Goal: Task Accomplishment & Management: Use online tool/utility

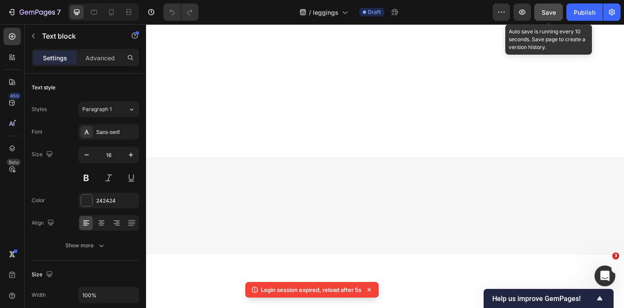
click at [544, 17] on button "Save" at bounding box center [548, 11] width 29 height 17
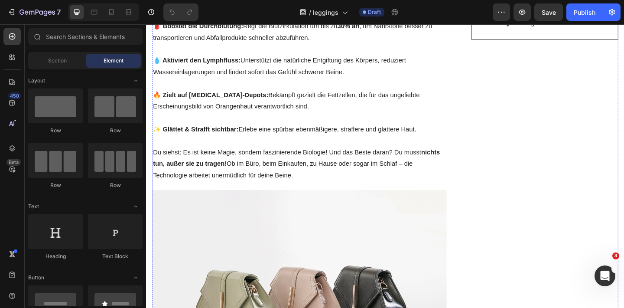
scroll to position [437, 0]
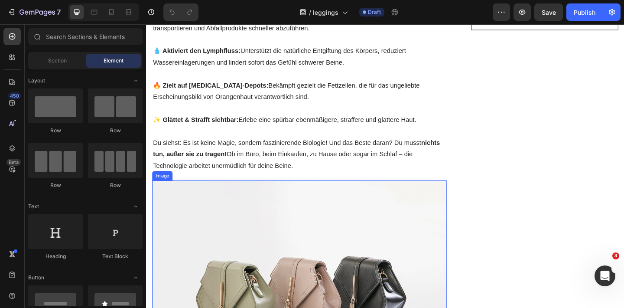
click at [274, 214] on img at bounding box center [313, 314] width 320 height 240
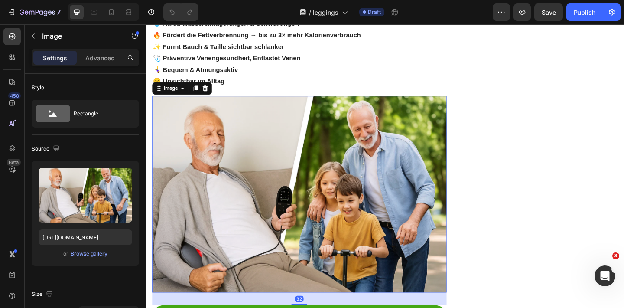
click at [198, 195] on img at bounding box center [313, 209] width 320 height 214
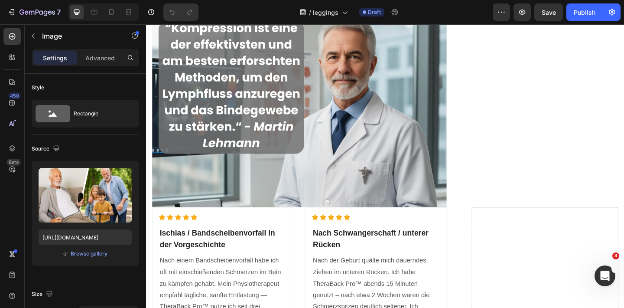
scroll to position [1421, 0]
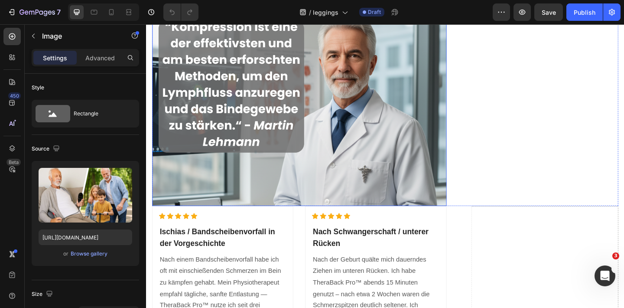
click at [307, 192] on img at bounding box center [313, 115] width 320 height 213
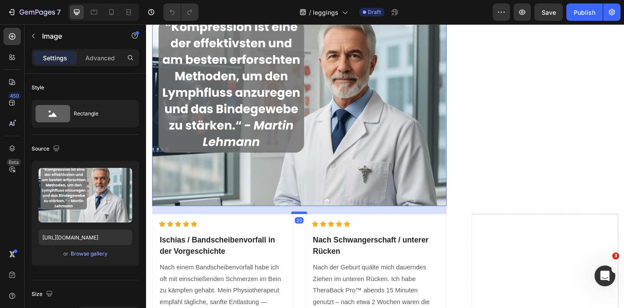
drag, startPoint x: 309, startPoint y: 205, endPoint x: 313, endPoint y: 214, distance: 9.2
click at [313, 228] on div at bounding box center [312, 229] width 17 height 3
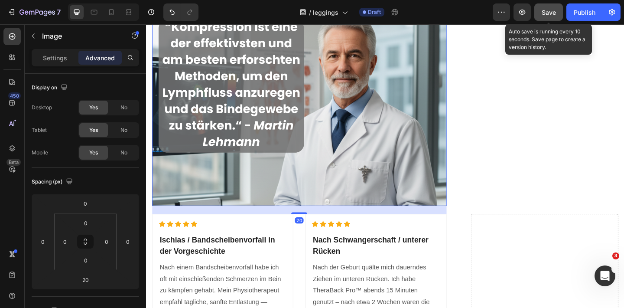
click at [556, 10] on button "Save" at bounding box center [548, 11] width 29 height 17
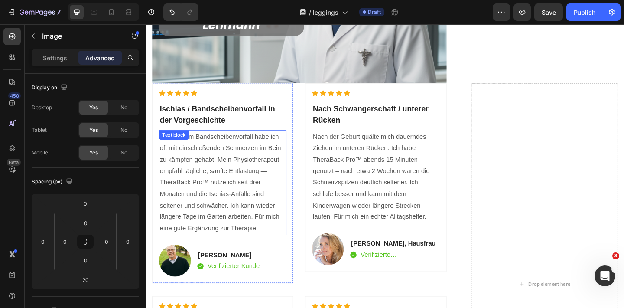
scroll to position [1544, 0]
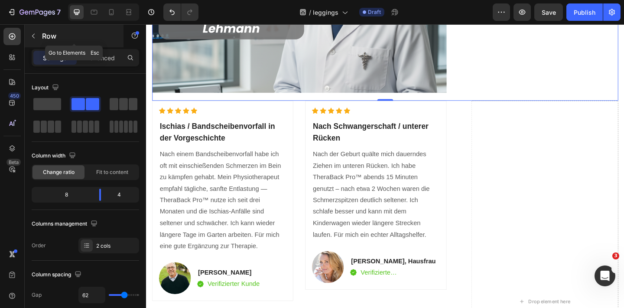
click at [33, 36] on icon "button" at bounding box center [33, 36] width 3 height 5
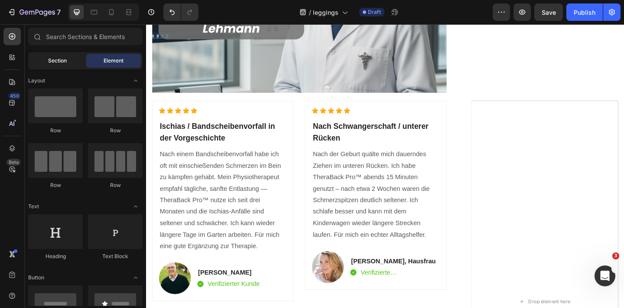
click at [62, 63] on span "Section" at bounding box center [57, 61] width 19 height 8
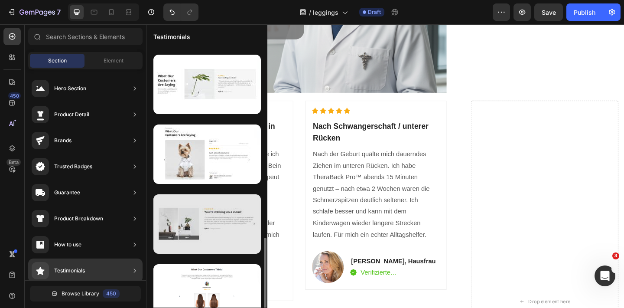
scroll to position [502, 0]
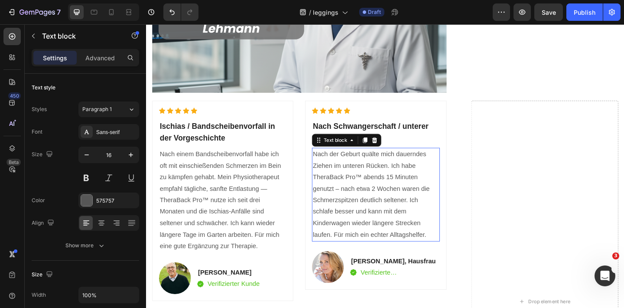
click at [375, 186] on p "Nach der Geburt quälte mich dauerndes Ziehen im unteren Rücken. Ich habe TheraB…" at bounding box center [395, 210] width 137 height 100
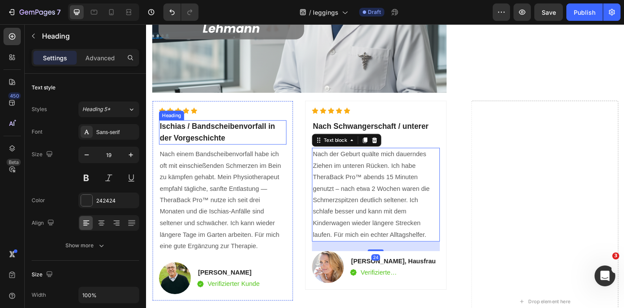
click at [204, 129] on h2 "Ischias / Bandscheibenvorfall in der Vorgeschichte" at bounding box center [229, 142] width 139 height 26
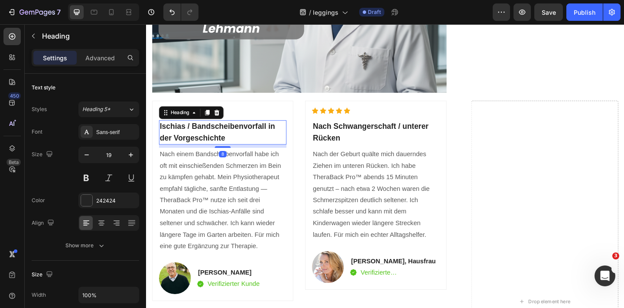
click at [230, 129] on h2 "Ischias / Bandscheibenvorfall in der Vorgeschichte" at bounding box center [229, 142] width 139 height 26
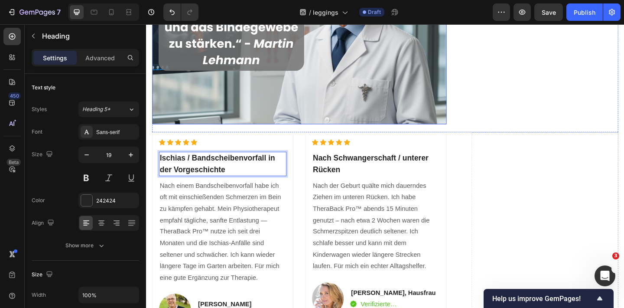
scroll to position [1517, 0]
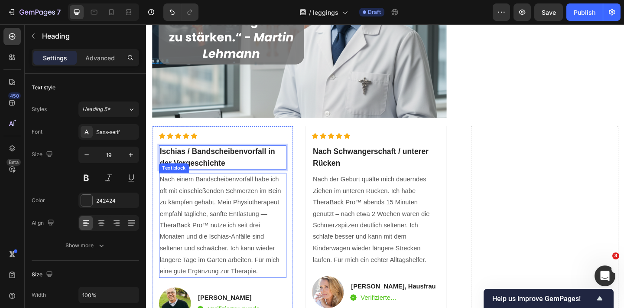
click at [223, 224] on p "Nach einem Bandscheibenvorfall habe ich oft mit einschießenden Schmerzen im Bei…" at bounding box center [229, 243] width 137 height 112
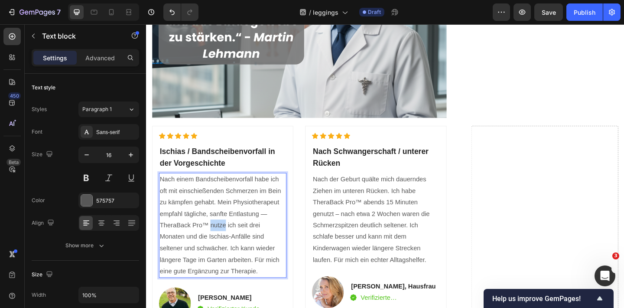
click at [223, 225] on p "Nach einem Bandscheibenvorfall habe ich oft mit einschießenden Schmerzen im Bei…" at bounding box center [229, 243] width 137 height 112
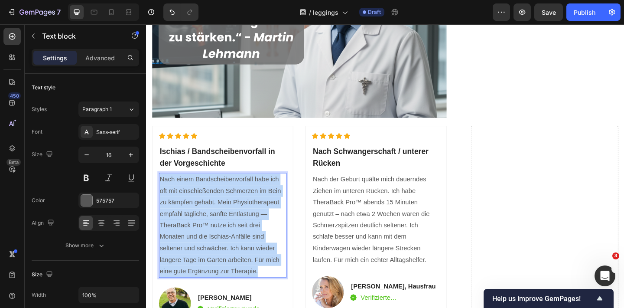
click at [223, 225] on p "Nach einem Bandscheibenvorfall habe ich oft mit einschießenden Schmerzen im Bei…" at bounding box center [229, 243] width 137 height 112
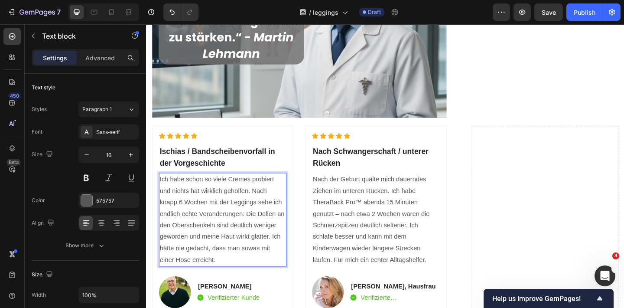
click at [169, 216] on p "Ich habe schon so viele Cremes probiert und nichts hat wirklich geholfen. Nach …" at bounding box center [229, 237] width 137 height 100
click at [216, 216] on p "Ich habe schon so viele Cremes probiert und nichts hat wirklich geholfen. Nach …" at bounding box center [229, 237] width 137 height 100
drag, startPoint x: 205, startPoint y: 216, endPoint x: 160, endPoint y: 213, distance: 44.7
click at [161, 213] on p "Ich habe schon so viele Cremes probiert und nichts hat wirklich geholfen. Nach …" at bounding box center [229, 237] width 137 height 100
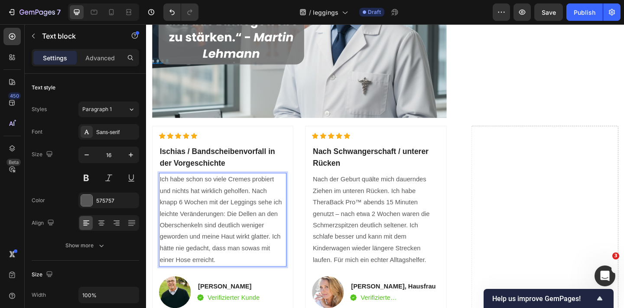
click at [230, 228] on p "Ich habe schon so viele Cremes probiert und nichts hat wirklich geholfen. Nach …" at bounding box center [229, 237] width 137 height 100
click at [230, 262] on p "Ich habe schon so viele Cremes probiert und nichts hat wirklich geholfen. Nach …" at bounding box center [229, 237] width 137 height 100
click at [217, 304] on p "[PERSON_NAME]" at bounding box center [235, 309] width 67 height 10
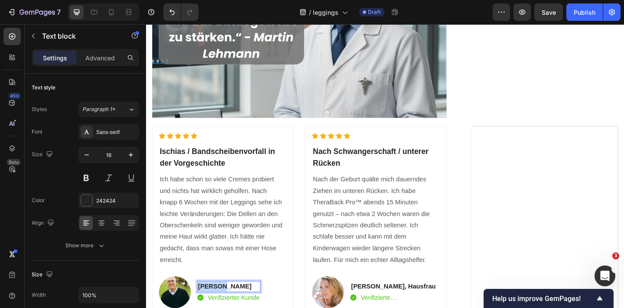
click at [217, 304] on p "[PERSON_NAME]" at bounding box center [235, 309] width 67 height 10
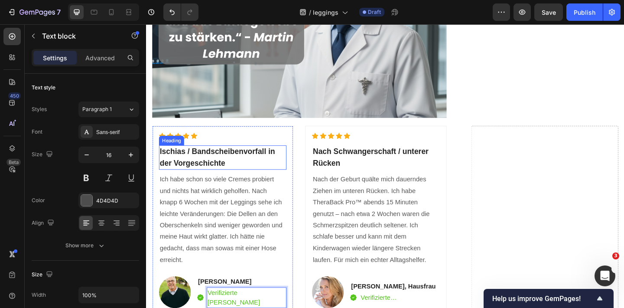
click at [204, 157] on p "Ischias / Bandscheibenvorfall in der Vorgeschichte" at bounding box center [229, 169] width 137 height 25
click at [244, 158] on p "Ischias / Bandscheibenvorfall in der Vorgeschichte" at bounding box center [229, 169] width 137 height 25
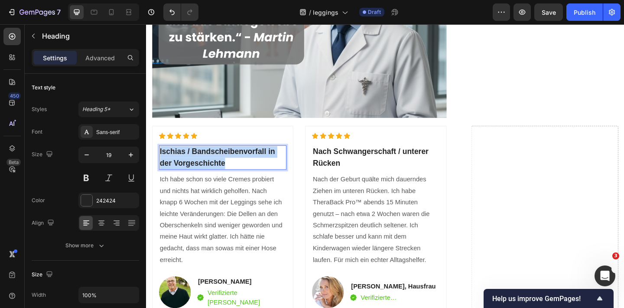
click at [244, 158] on p "Ischias / Bandscheibenvorfall in der Vorgeschichte" at bounding box center [229, 169] width 137 height 25
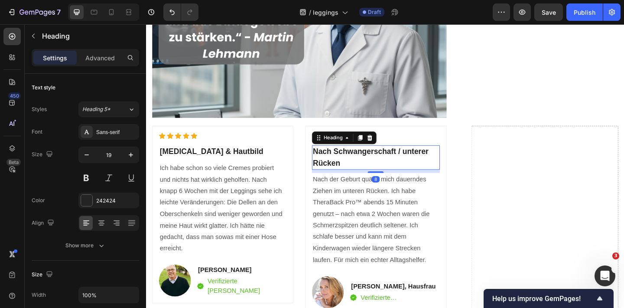
click at [376, 156] on h2 "Nach Schwangerschaft / unterer Rücken" at bounding box center [395, 169] width 139 height 26
click at [355, 161] on h2 "Nach Schwangerschaft / unterer Rücken" at bounding box center [395, 169] width 139 height 26
click at [355, 161] on p "Nach Schwangerschaft / unterer Rücken" at bounding box center [395, 169] width 137 height 25
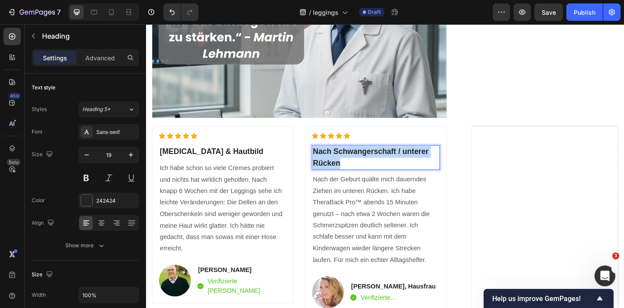
click at [355, 161] on p "Nach Schwangerschaft / unterer Rücken" at bounding box center [395, 169] width 137 height 25
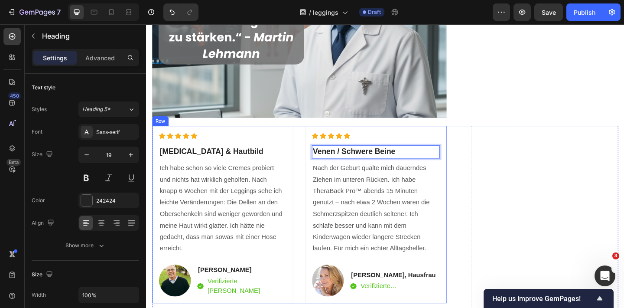
click at [373, 220] on p "Nach der Geburt quälte mich dauerndes Ziehen im unteren Rücken. Ich habe TheraB…" at bounding box center [395, 225] width 137 height 100
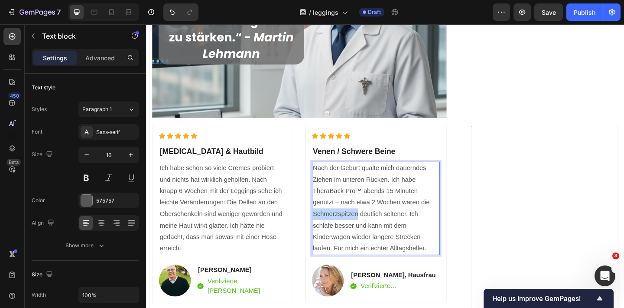
click at [374, 220] on p "Nach der Geburt quälte mich dauerndes Ziehen im unteren Rücken. Ich habe TheraB…" at bounding box center [395, 225] width 137 height 100
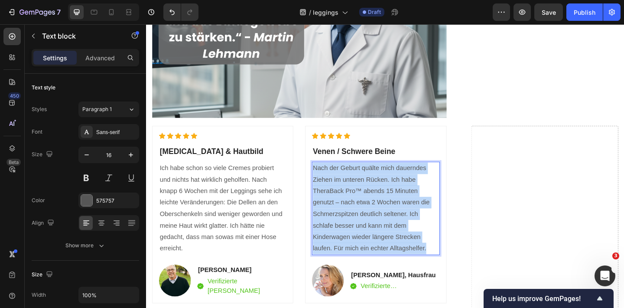
click at [374, 220] on p "Nach der Geburt quälte mich dauerndes Ziehen im unteren Rücken. Ich habe TheraB…" at bounding box center [395, 225] width 137 height 100
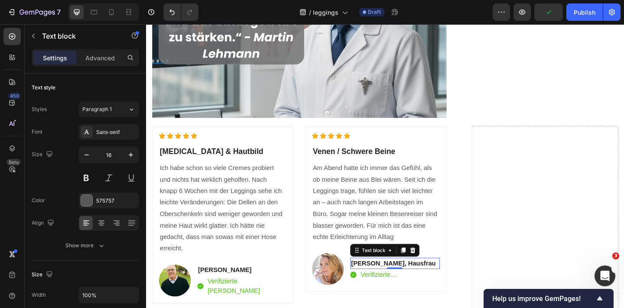
click at [394, 279] on p "[PERSON_NAME], Hausfrau" at bounding box center [416, 284] width 95 height 10
click at [413, 279] on p "[PERSON_NAME], Hausfrau" at bounding box center [416, 284] width 95 height 10
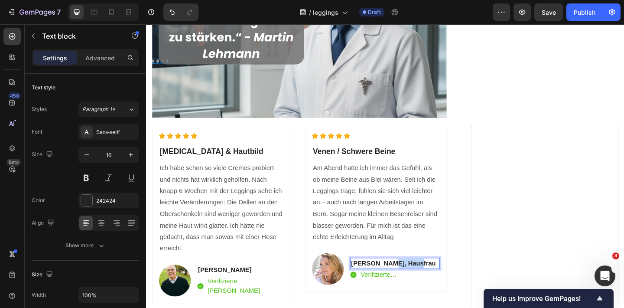
click at [413, 279] on p "[PERSON_NAME], Hausfrau" at bounding box center [416, 284] width 95 height 10
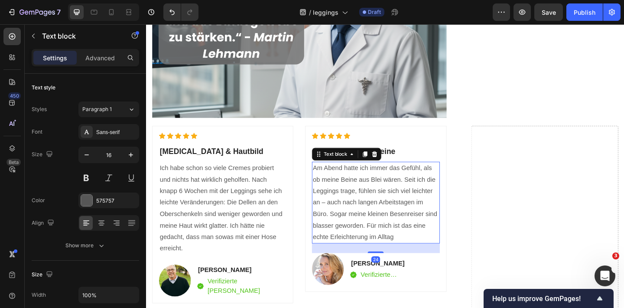
click at [403, 208] on p "Am Abend hatte ich immer das Gefühl, als ob meine Beine aus Blei wären. Seit ic…" at bounding box center [395, 219] width 137 height 88
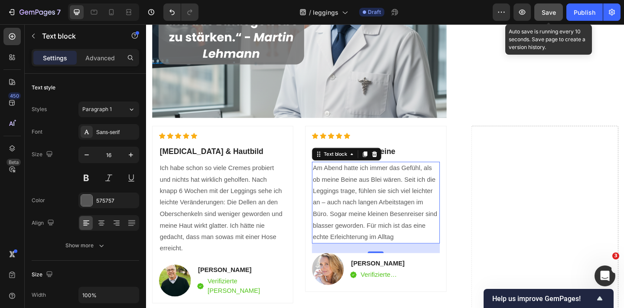
click at [546, 18] on button "Save" at bounding box center [548, 11] width 29 height 17
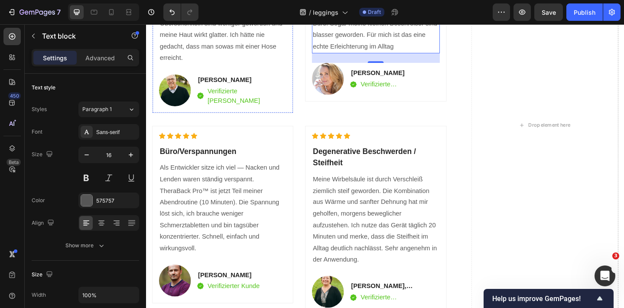
scroll to position [1721, 0]
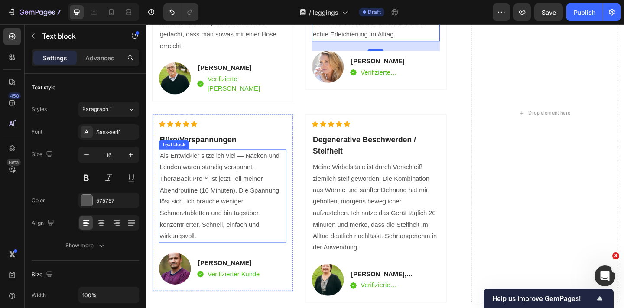
click at [227, 234] on p "Als Entwickler sitze ich viel — Nacken und Lenden waren ständig verspannt. Ther…" at bounding box center [229, 211] width 137 height 100
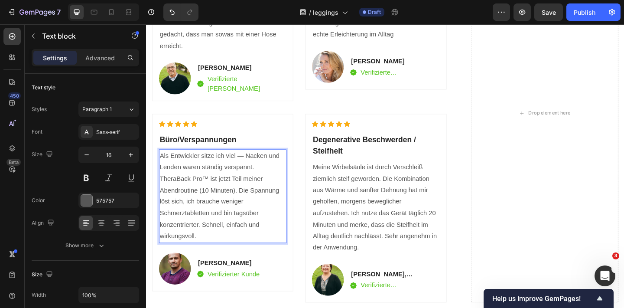
click at [230, 246] on p "Als Entwickler sitze ich viel — Nacken und Lenden waren ständig verspannt. Ther…" at bounding box center [229, 211] width 137 height 100
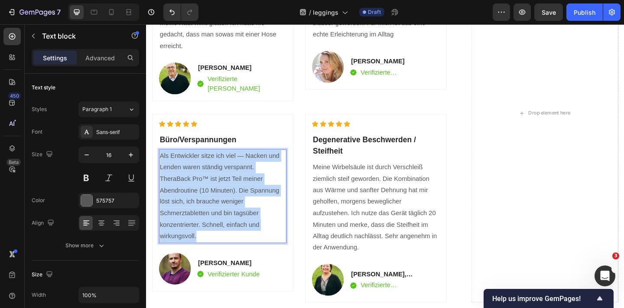
click at [230, 246] on p "Als Entwickler sitze ich viel — Nacken und Lenden waren ständig verspannt. Ther…" at bounding box center [229, 211] width 137 height 100
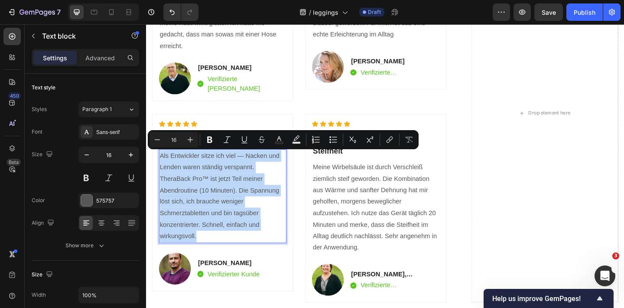
click at [239, 187] on p "Als Entwickler sitze ich viel — Nacken und Lenden waren ständig verspannt. Ther…" at bounding box center [229, 211] width 137 height 100
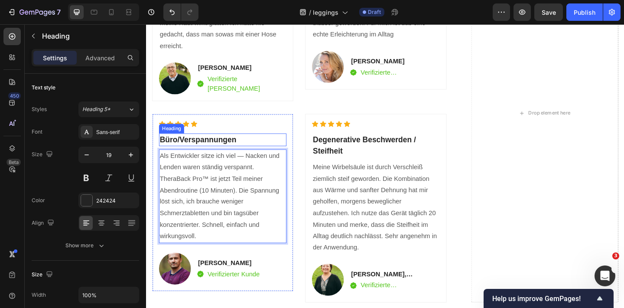
click at [220, 147] on h2 "Büro/Verspannungen" at bounding box center [229, 150] width 139 height 14
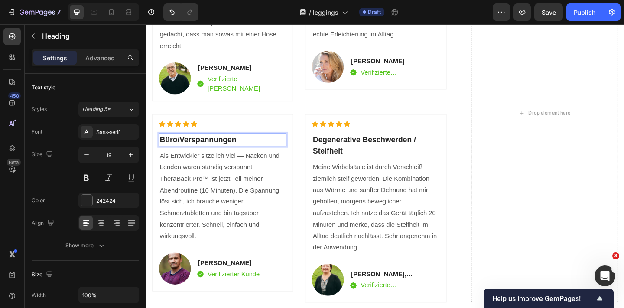
click at [220, 147] on h2 "Büro/Verspannungen" at bounding box center [229, 150] width 139 height 14
click at [220, 147] on p "Büro/Verspannungen" at bounding box center [229, 150] width 137 height 13
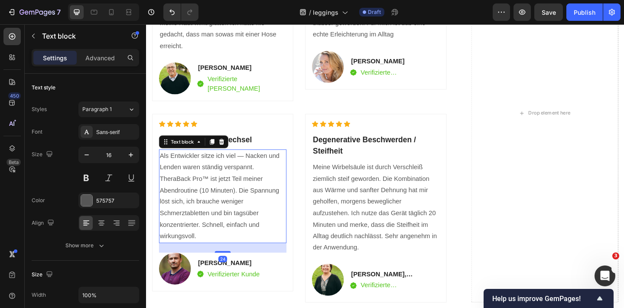
click at [202, 220] on p "Als Entwickler sitze ich viel — Nacken und Lenden waren ständig verspannt. Ther…" at bounding box center [229, 211] width 137 height 100
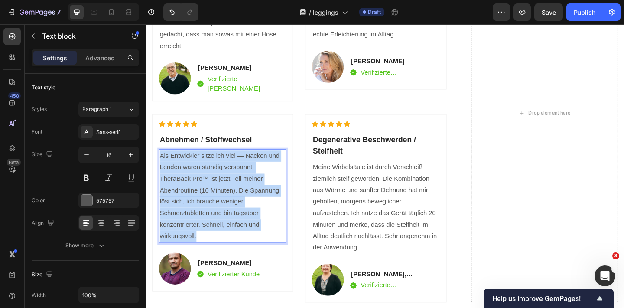
click at [202, 220] on p "Als Entwickler sitze ich viel — Nacken und Lenden waren ständig verspannt. Ther…" at bounding box center [229, 211] width 137 height 100
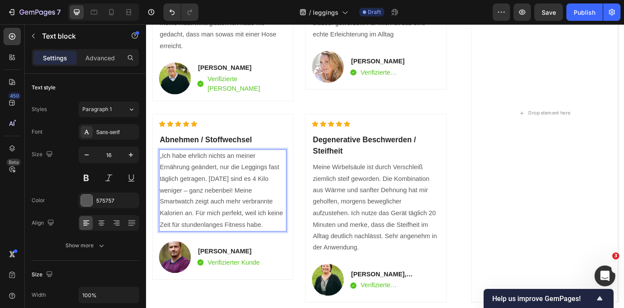
click at [164, 169] on p "„Ich habe ehrlich nichts an meiner Ernährung geändert, nur die Leggings fast tä…" at bounding box center [229, 205] width 137 height 88
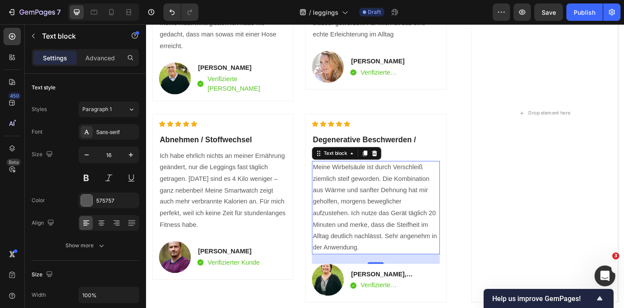
click at [355, 217] on p "Meine Wirbelsäule ist durch Verschleiß ziemlich steif geworden. Die Kombination…" at bounding box center [395, 224] width 137 height 100
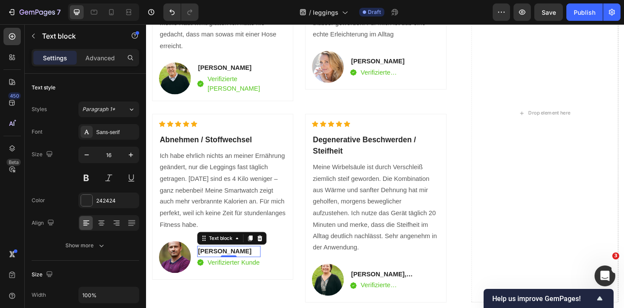
click at [220, 268] on p "[PERSON_NAME]" at bounding box center [235, 271] width 67 height 10
click at [238, 284] on p "Verifizierter Kunde" at bounding box center [241, 283] width 57 height 10
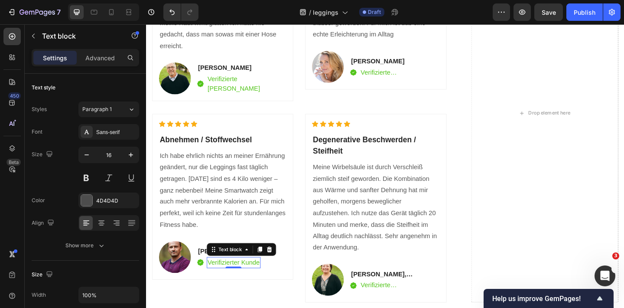
click at [238, 284] on p "Verifizierter Kunde" at bounding box center [241, 283] width 57 height 10
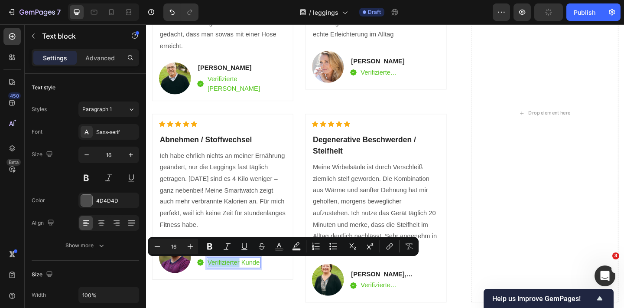
click at [247, 284] on p "Verifizierter Kunde" at bounding box center [241, 283] width 57 height 10
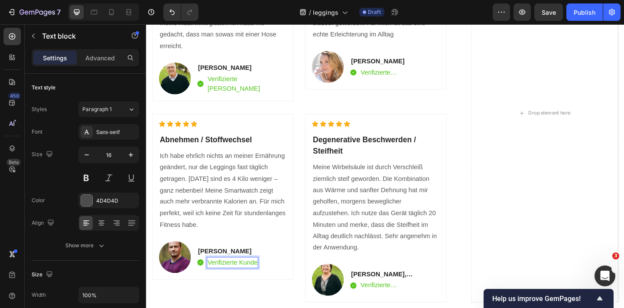
click at [267, 285] on p "Verifizierte Kunde" at bounding box center [240, 283] width 54 height 10
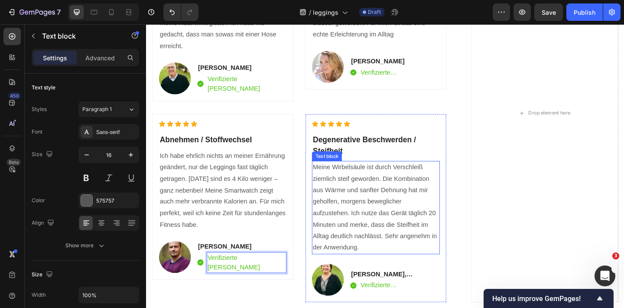
click at [372, 241] on p "Meine Wirbelsäule ist durch Verschleiß ziemlich steif geworden. Die Kombination…" at bounding box center [395, 224] width 137 height 100
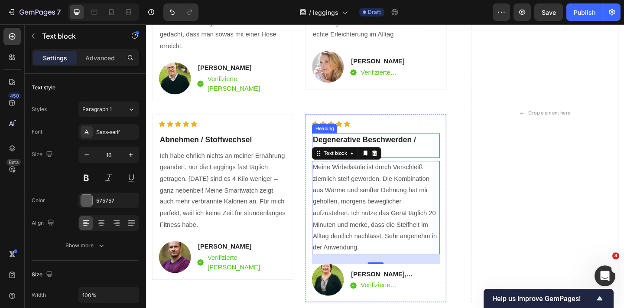
click at [380, 151] on h2 "Degenerative Beschwerden / Steifheit" at bounding box center [395, 156] width 139 height 26
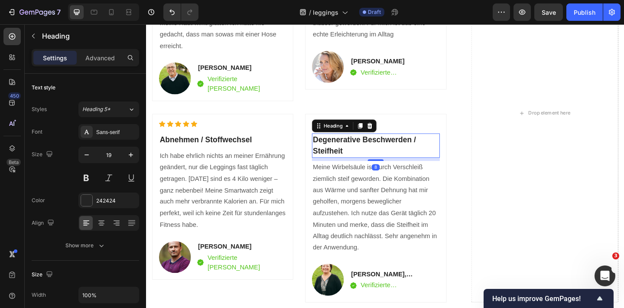
click at [380, 151] on h2 "Degenerative Beschwerden / Steifheit" at bounding box center [395, 156] width 139 height 26
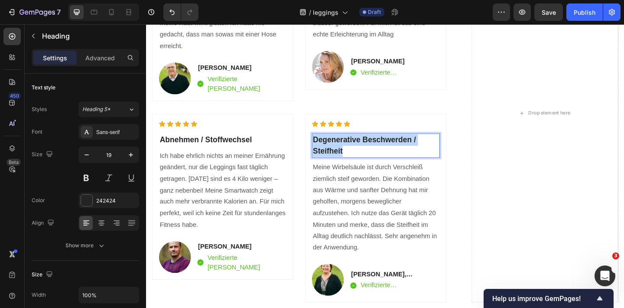
click at [380, 151] on p "Degenerative Beschwerden / Steifheit" at bounding box center [395, 156] width 137 height 25
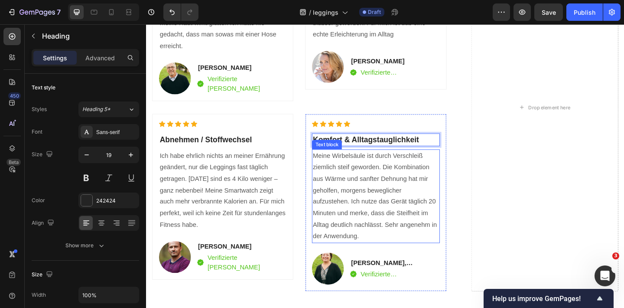
click at [392, 208] on p "Meine Wirbelsäule ist durch Verschleiß ziemlich steif geworden. Die Kombination…" at bounding box center [395, 211] width 137 height 100
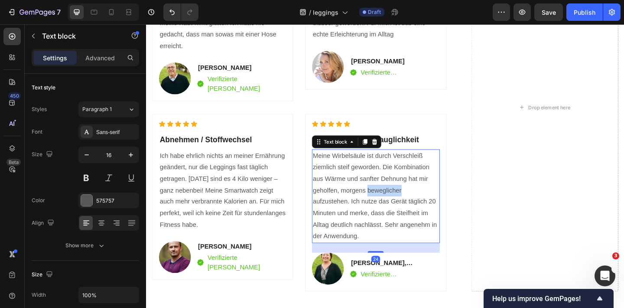
click at [392, 208] on p "Meine Wirbelsäule ist durch Verschleiß ziemlich steif geworden. Die Kombination…" at bounding box center [395, 211] width 137 height 100
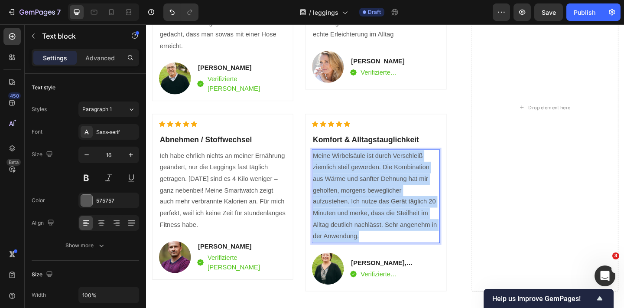
click at [392, 208] on p "Meine Wirbelsäule ist durch Verschleiß ziemlich steif geworden. Die Kombination…" at bounding box center [395, 211] width 137 height 100
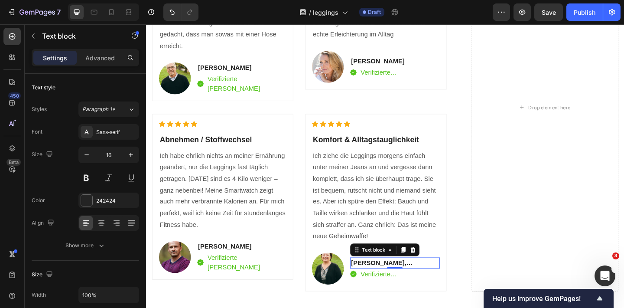
click at [398, 286] on p "[PERSON_NAME], Verkäuferin" at bounding box center [416, 284] width 95 height 10
click at [424, 286] on p "[PERSON_NAME], Verkäuferin" at bounding box center [416, 284] width 95 height 10
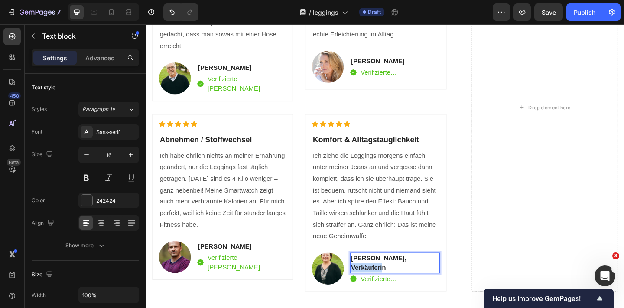
click at [425, 286] on p "[PERSON_NAME], Verkäuferin" at bounding box center [416, 283] width 95 height 21
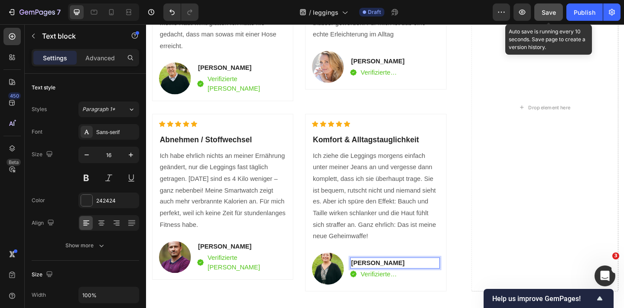
click at [547, 10] on span "Save" at bounding box center [549, 12] width 14 height 7
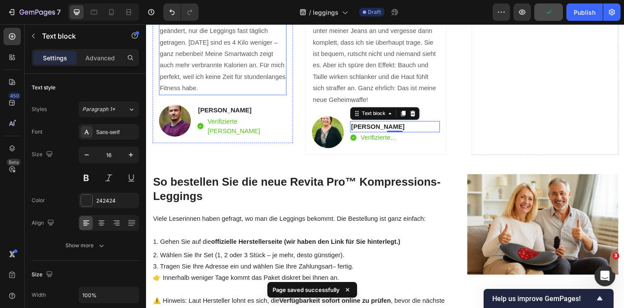
scroll to position [1868, 0]
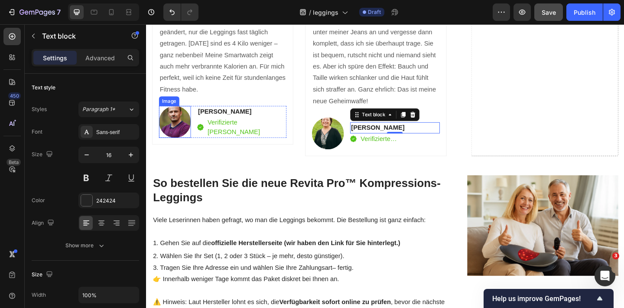
click at [176, 123] on img at bounding box center [177, 130] width 35 height 35
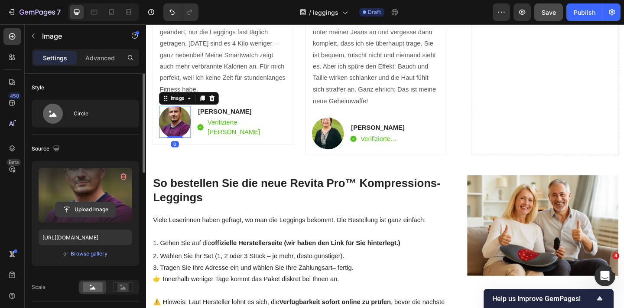
click at [97, 211] on input "file" at bounding box center [85, 209] width 60 height 15
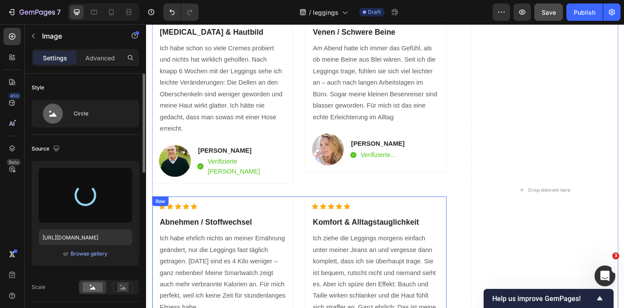
scroll to position [1629, 0]
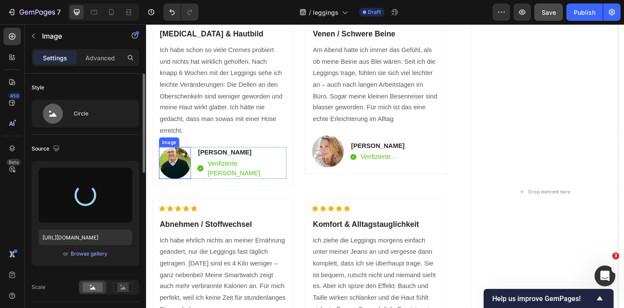
type input "https://cdn.shopify.com/s/files/1/0740/2012/6939/files/gempages_553629490677285…"
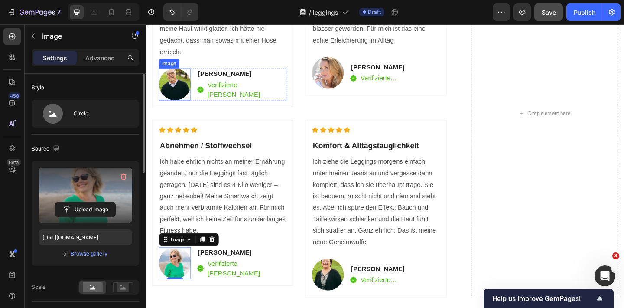
scroll to position [1703, 0]
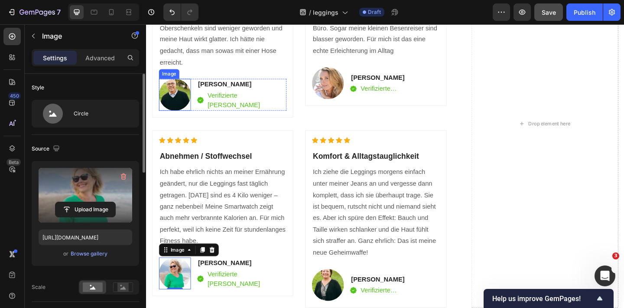
click at [180, 104] on img at bounding box center [177, 101] width 35 height 35
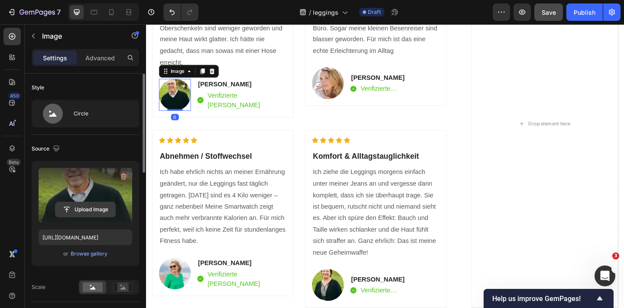
click at [103, 208] on input "file" at bounding box center [85, 209] width 60 height 15
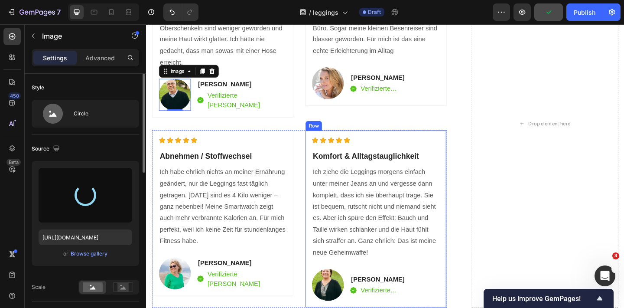
type input "https://cdn.shopify.com/s/files/1/0740/2012/6939/files/gempages_553629490677285…"
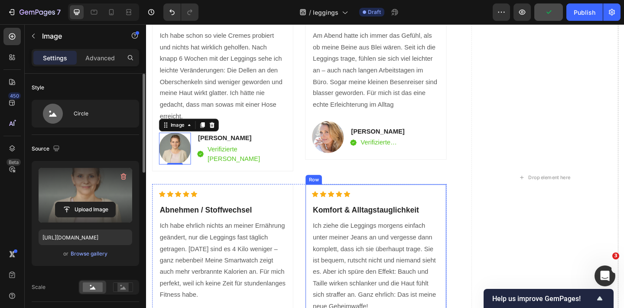
scroll to position [1641, 0]
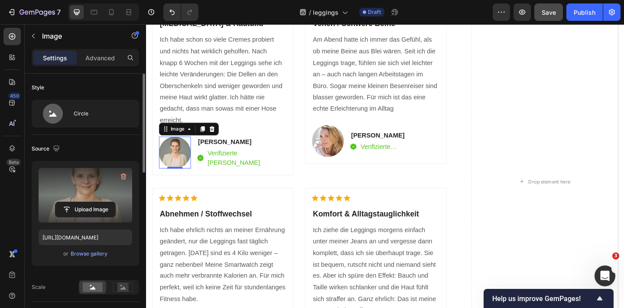
click at [546, 2] on div "7 Version history / leggings Draft Preview Save Publish" at bounding box center [312, 12] width 624 height 25
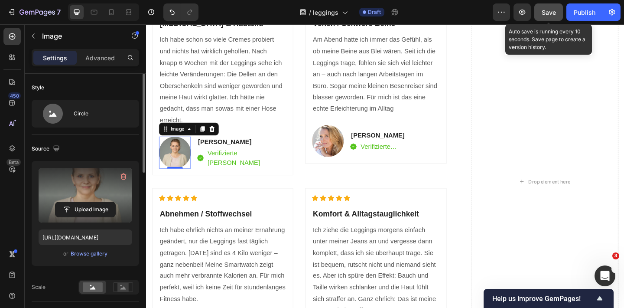
click at [547, 8] on div "Save" at bounding box center [549, 12] width 14 height 9
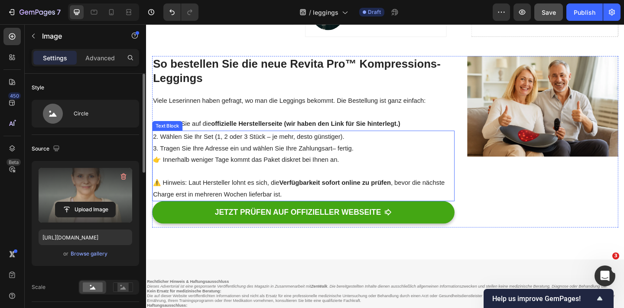
scroll to position [1994, 0]
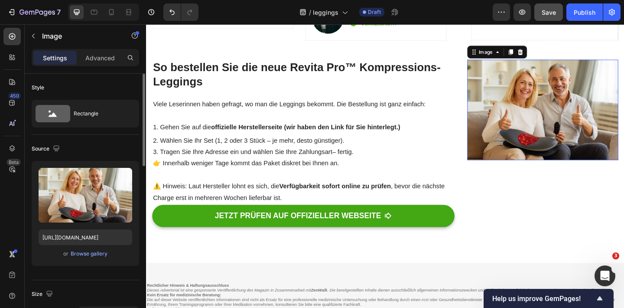
click at [587, 117] on img at bounding box center [577, 117] width 164 height 109
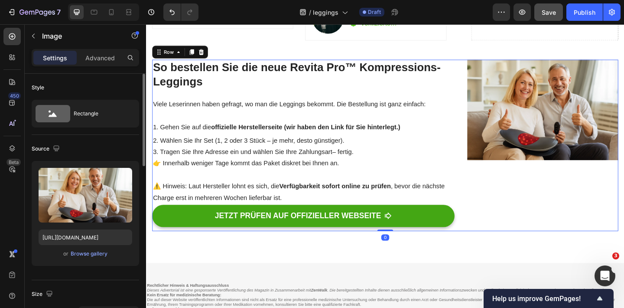
click at [487, 69] on div "So bestellen Sie die neue Revita Pro™ Kompressions-Leggings Heading Viele Leser…" at bounding box center [406, 156] width 507 height 187
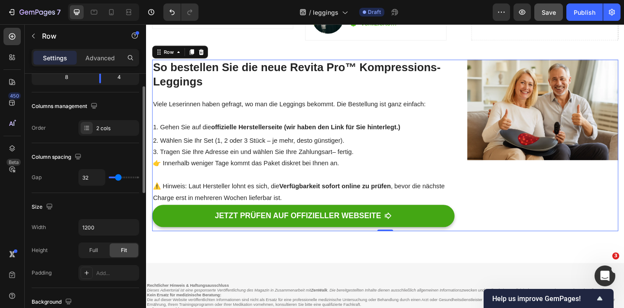
scroll to position [92, 0]
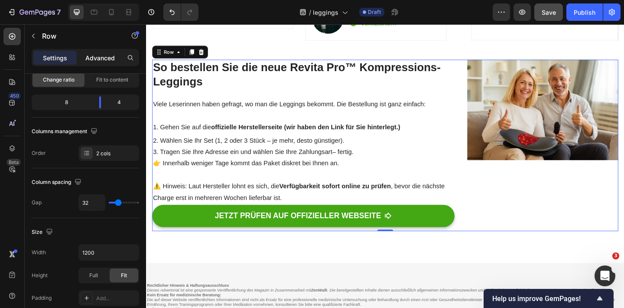
click at [107, 56] on p "Advanced" at bounding box center [99, 57] width 29 height 9
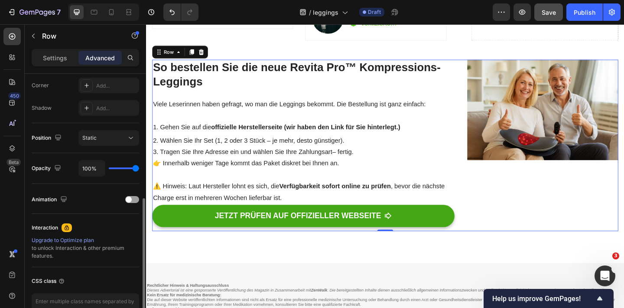
scroll to position [271, 0]
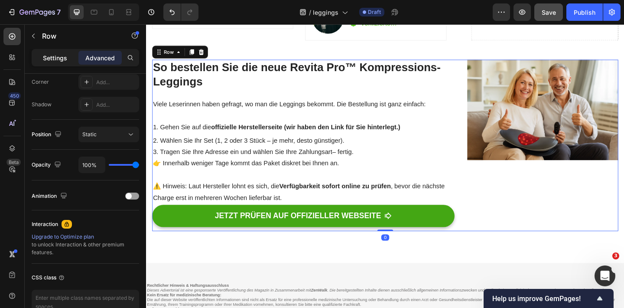
click at [56, 55] on p "Settings" at bounding box center [55, 57] width 24 height 9
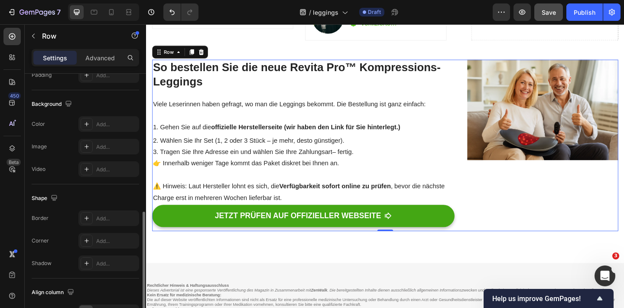
scroll to position [331, 0]
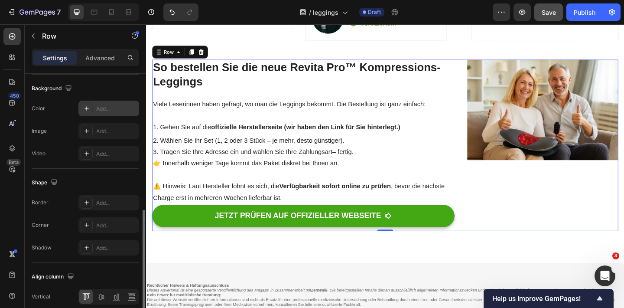
click at [89, 106] on icon at bounding box center [86, 108] width 7 height 7
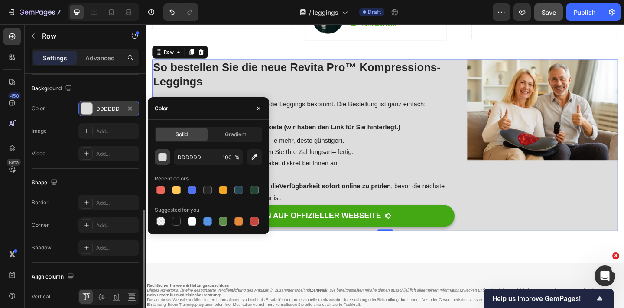
click at [161, 159] on div "button" at bounding box center [163, 157] width 9 height 9
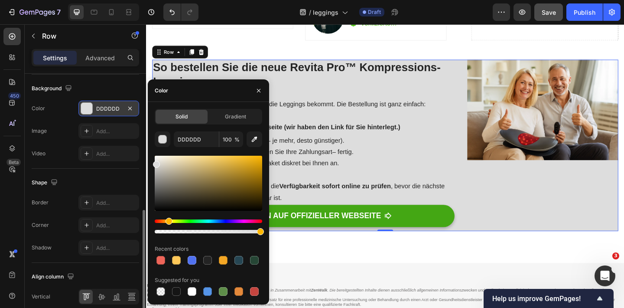
drag, startPoint x: 160, startPoint y: 221, endPoint x: 168, endPoint y: 221, distance: 8.7
click at [168, 221] on div "Hue" at bounding box center [169, 221] width 7 height 7
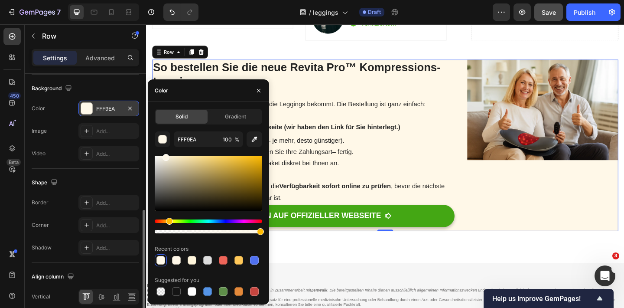
drag, startPoint x: 158, startPoint y: 163, endPoint x: 165, endPoint y: 148, distance: 15.9
click at [165, 149] on div "FFF9EA 100 % Recent colors Suggested for you" at bounding box center [208, 214] width 107 height 166
type input "FFF8E8"
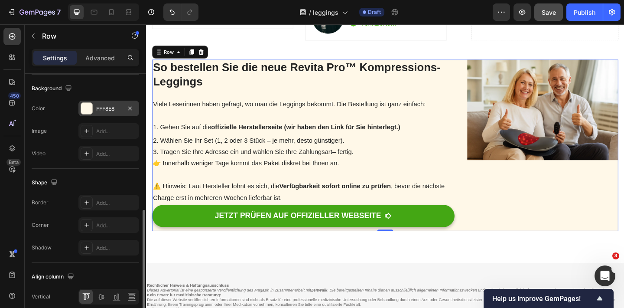
click at [118, 184] on div "Shape" at bounding box center [85, 183] width 107 height 14
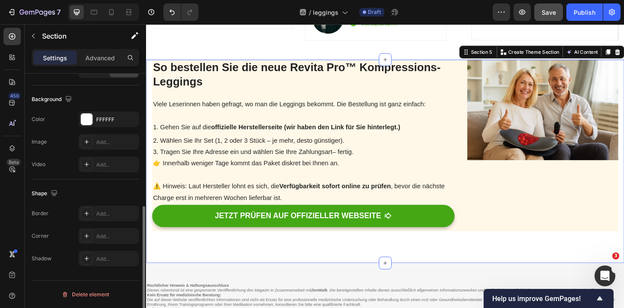
scroll to position [0, 0]
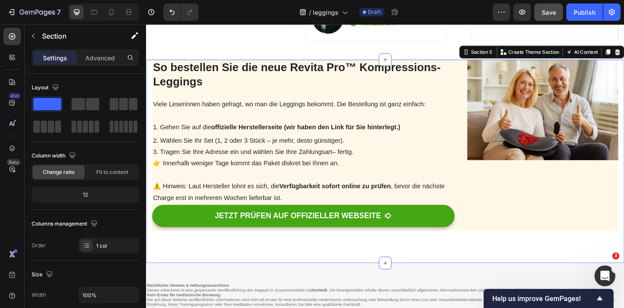
click at [215, 265] on div "So bestellen Sie die neue Revita Pro™ Kompressions-Leggings Heading Viele Leser…" at bounding box center [406, 173] width 520 height 221
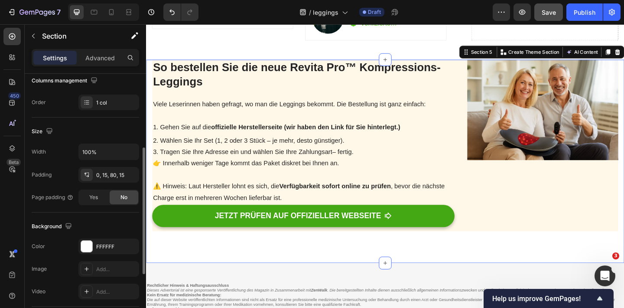
scroll to position [167, 0]
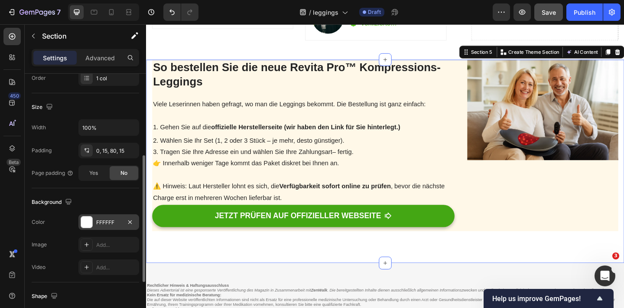
click at [90, 222] on div at bounding box center [86, 221] width 11 height 11
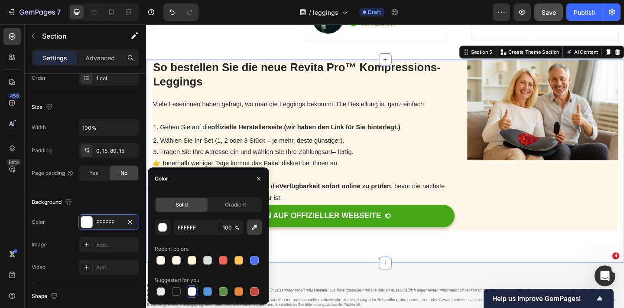
click at [254, 226] on icon "button" at bounding box center [255, 228] width 6 height 6
type input "FFF8E8"
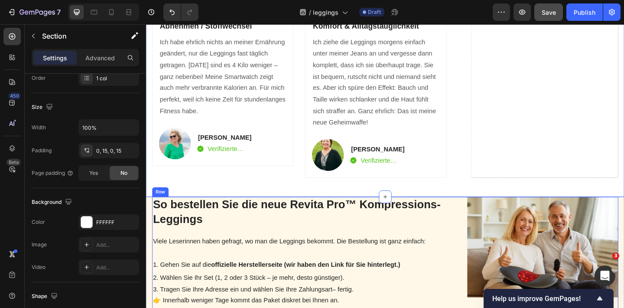
scroll to position [1843, 0]
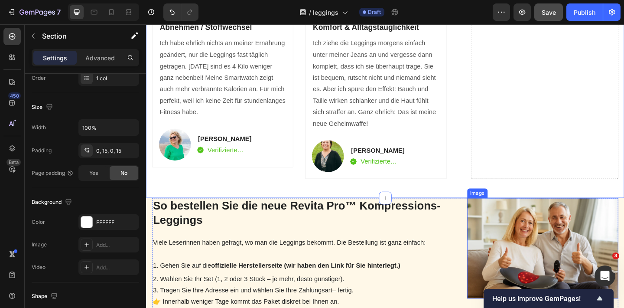
click at [609, 263] on img at bounding box center [577, 267] width 164 height 109
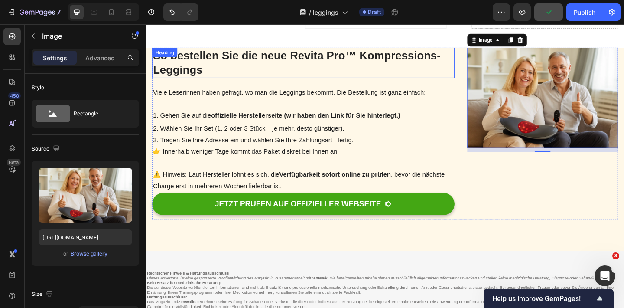
scroll to position [2006, 0]
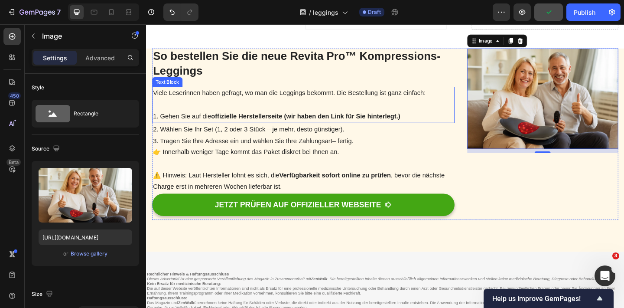
click at [161, 127] on p "1. Gehen Sie auf die offizielle Herstellerseite (wir haben den Link für Sie hin…" at bounding box center [316, 124] width 327 height 13
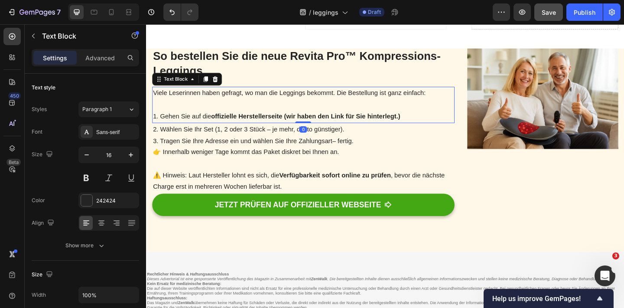
click at [157, 124] on p "1. Gehen Sie auf die offizielle Herstellerseite (wir haben den Link für Sie hin…" at bounding box center [316, 124] width 327 height 13
click at [158, 125] on p "1. Gehen Sie auf die offizielle Herstellerseite (wir haben den Link für Sie hin…" at bounding box center [316, 124] width 327 height 13
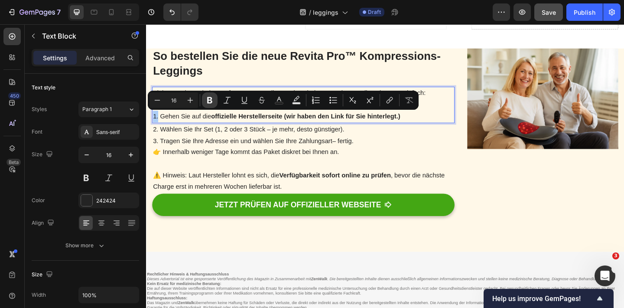
click at [209, 96] on icon "Editor contextual toolbar" at bounding box center [209, 100] width 9 height 9
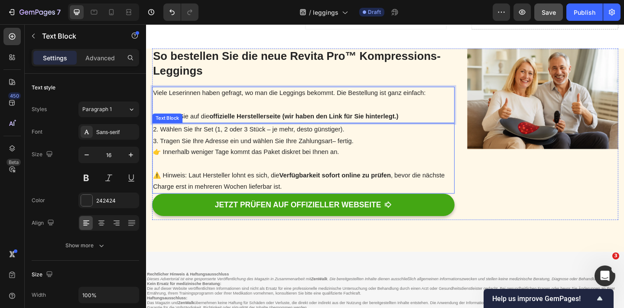
click at [158, 140] on p "2. Wählen Sie Ihr Set (1, 2 oder 3 Stück – je mehr, desto günstiger)." at bounding box center [316, 139] width 327 height 13
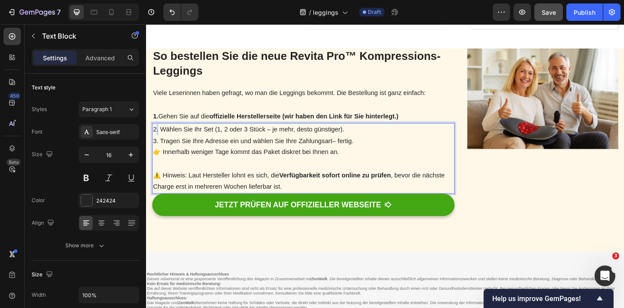
click at [158, 140] on p "2. Wählen Sie Ihr Set (1, 2 oder 3 Stück – je mehr, desto günstiger)." at bounding box center [316, 139] width 327 height 13
click at [154, 140] on p "2. Wählen Sie Ihr Set (1, 2 oder 3 Stück – je mehr, desto günstiger)." at bounding box center [316, 139] width 327 height 13
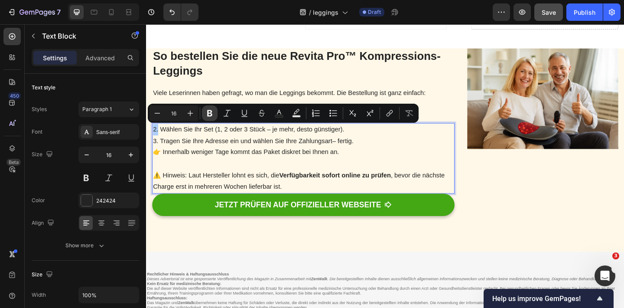
drag, startPoint x: 207, startPoint y: 113, endPoint x: 29, endPoint y: 125, distance: 178.6
click at [207, 113] on icon "Editor contextual toolbar" at bounding box center [209, 113] width 9 height 9
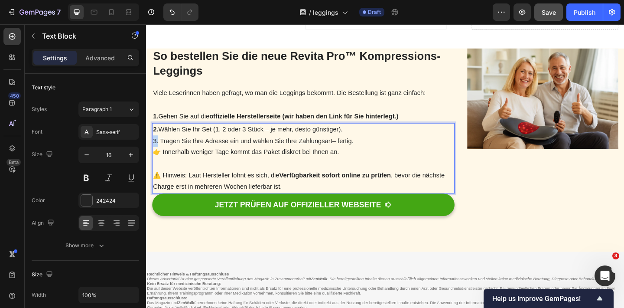
drag, startPoint x: 159, startPoint y: 153, endPoint x: 150, endPoint y: 153, distance: 9.5
click at [150, 153] on div "So bestellen Sie die neue Revita Pro™ Kompressions-Leggings Heading Viele Leser…" at bounding box center [406, 161] width 520 height 221
click at [174, 150] on p "3. Tragen Sie Ihre Adresse ein und wählen Sie Ihre Zahlungsart– fertig. 👉 Inner…" at bounding box center [316, 157] width 327 height 25
drag, startPoint x: 160, startPoint y: 151, endPoint x: 146, endPoint y: 151, distance: 13.9
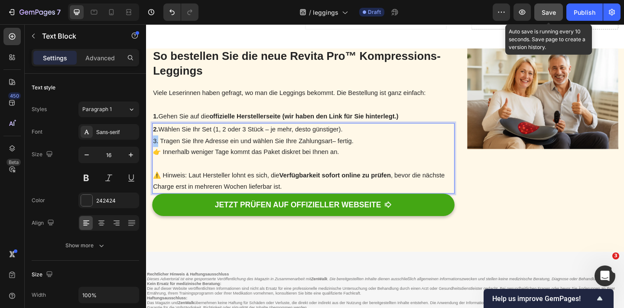
click at [542, 20] on button "Save" at bounding box center [548, 11] width 29 height 17
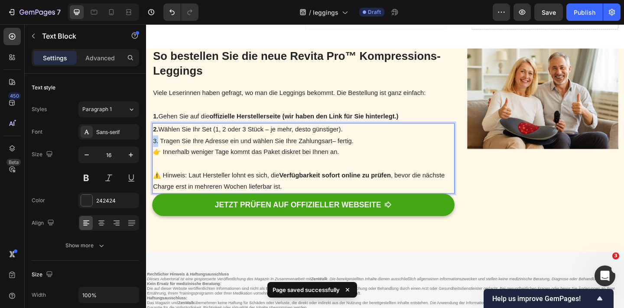
drag, startPoint x: 159, startPoint y: 153, endPoint x: 151, endPoint y: 153, distance: 8.2
click at [151, 153] on div "So bestellen Sie die neue Revita Pro™ Kompressions-Leggings Heading Viele Leser…" at bounding box center [406, 161] width 520 height 221
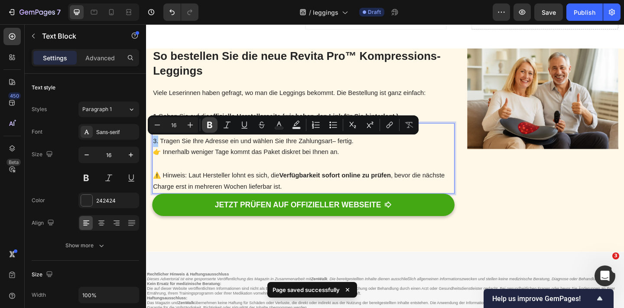
click at [211, 125] on icon "Editor contextual toolbar" at bounding box center [209, 125] width 5 height 7
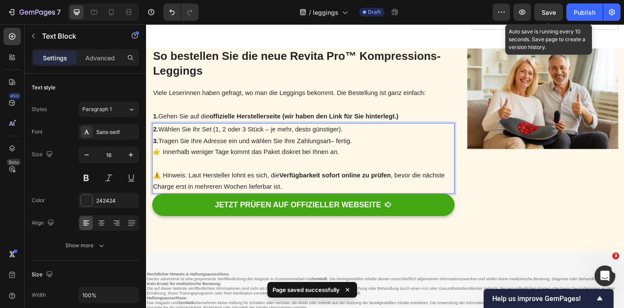
click at [550, 14] on span "Save" at bounding box center [549, 12] width 14 height 7
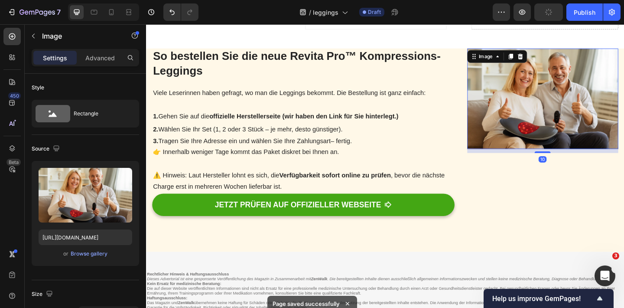
click at [538, 125] on img at bounding box center [577, 105] width 164 height 109
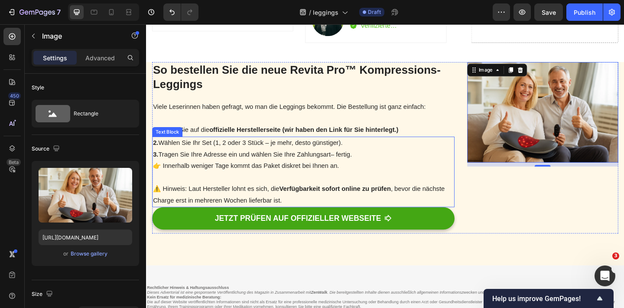
scroll to position [1884, 0]
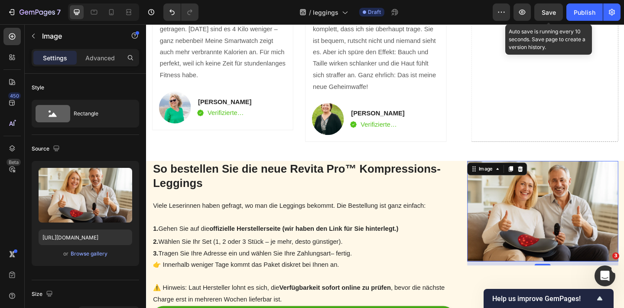
click at [550, 14] on span "Save" at bounding box center [549, 12] width 14 height 7
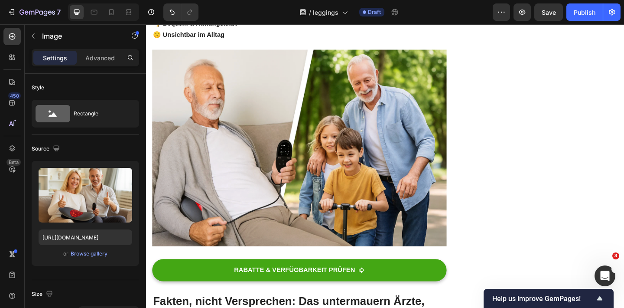
scroll to position [1074, 0]
